Goal: Browse casually: Explore the website without a specific task or goal

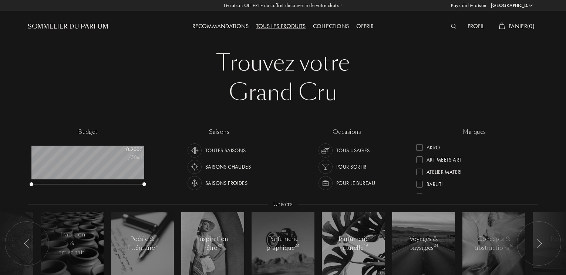
select select "ES"
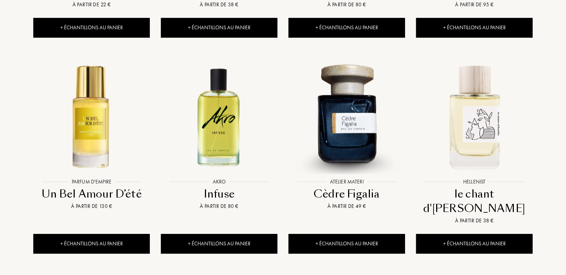
scroll to position [777, 0]
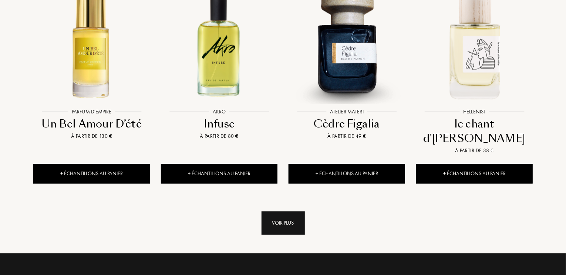
click at [277, 211] on div "Voir plus" at bounding box center [283, 222] width 43 height 23
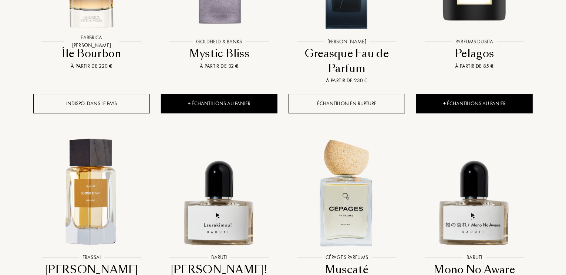
scroll to position [1333, 0]
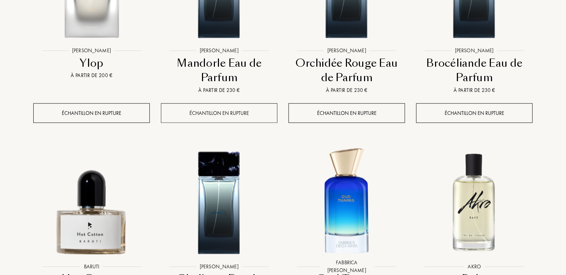
scroll to position [2073, 0]
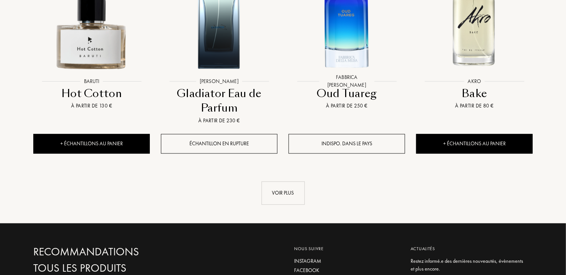
drag, startPoint x: 277, startPoint y: 150, endPoint x: 301, endPoint y: 168, distance: 30.2
click at [277, 181] on div "Voir plus" at bounding box center [283, 192] width 43 height 23
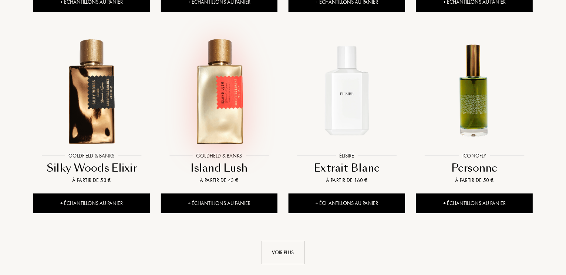
scroll to position [2665, 0]
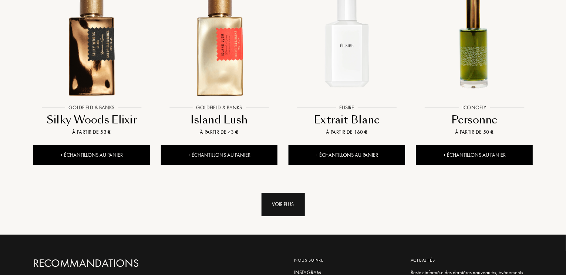
click at [282, 192] on div "Voir plus" at bounding box center [283, 203] width 43 height 23
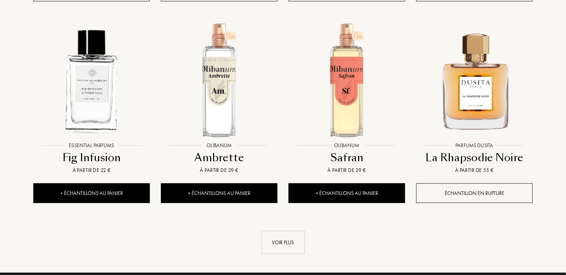
scroll to position [3257, 0]
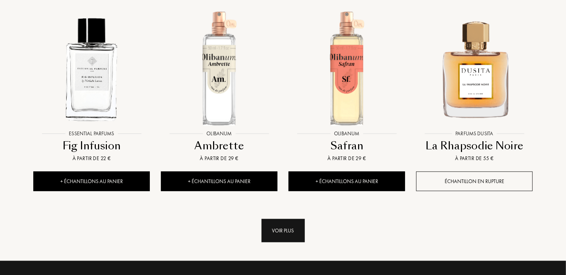
click at [279, 219] on div "Voir plus" at bounding box center [283, 230] width 43 height 23
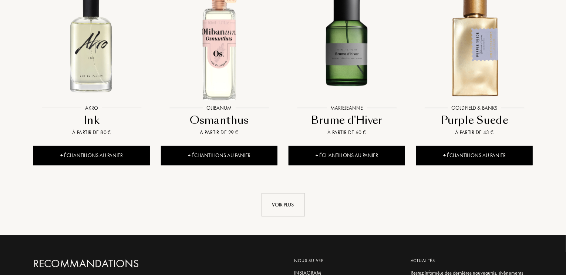
scroll to position [3924, 0]
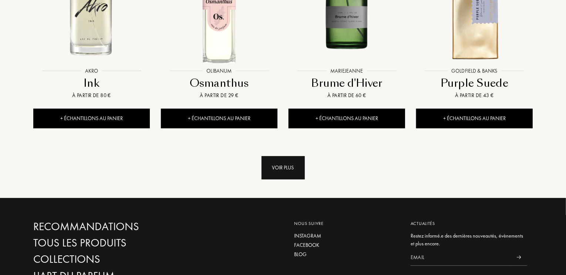
click at [280, 156] on div "Voir plus" at bounding box center [283, 167] width 43 height 23
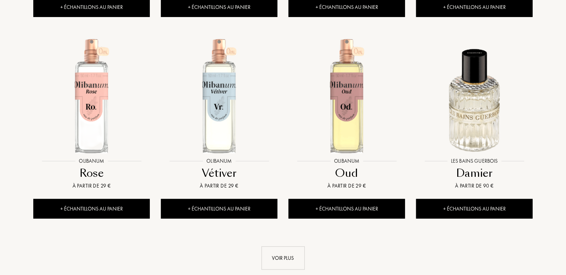
scroll to position [4553, 0]
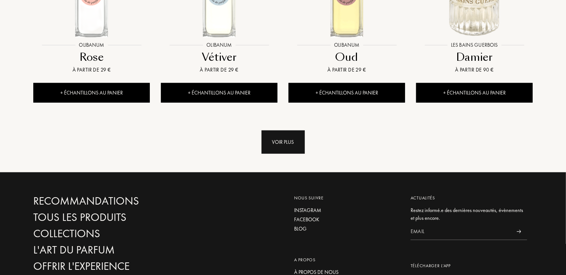
click at [284, 130] on div "Voir plus" at bounding box center [283, 141] width 43 height 23
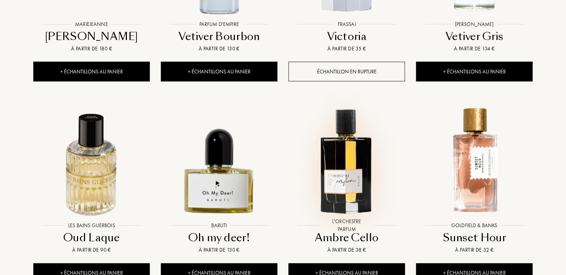
scroll to position [4849, 0]
